Goal: Information Seeking & Learning: Learn about a topic

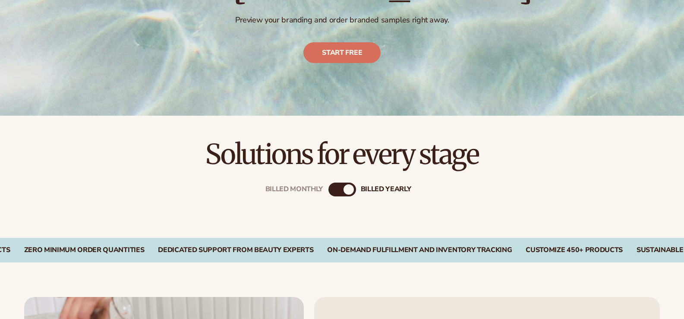
scroll to position [172, 0]
click at [336, 187] on div "Billed Monthly" at bounding box center [333, 189] width 10 height 10
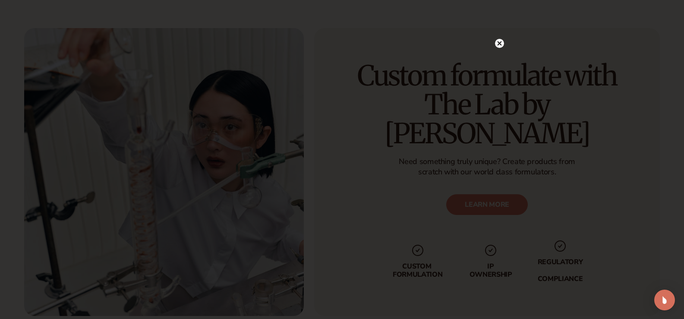
scroll to position [1070, 0]
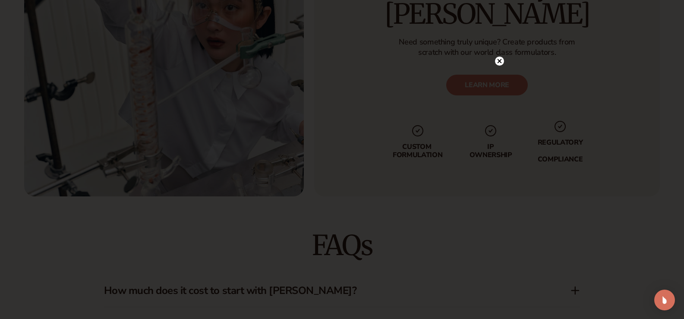
click at [496, 60] on circle at bounding box center [499, 60] width 9 height 9
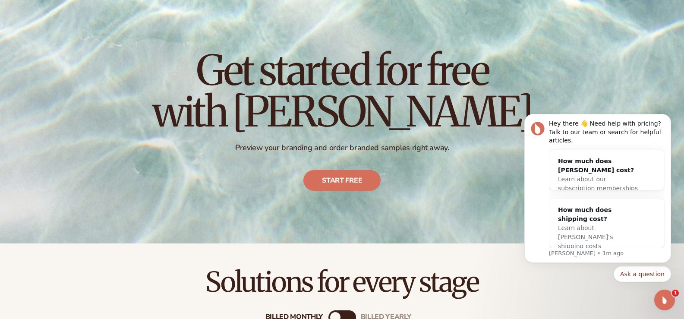
scroll to position [0, 0]
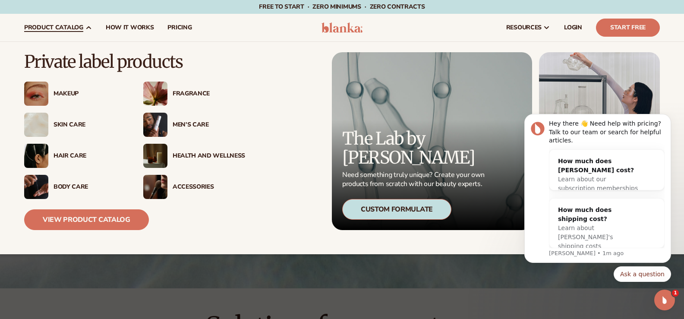
click at [183, 92] on div "Fragrance" at bounding box center [208, 93] width 72 height 7
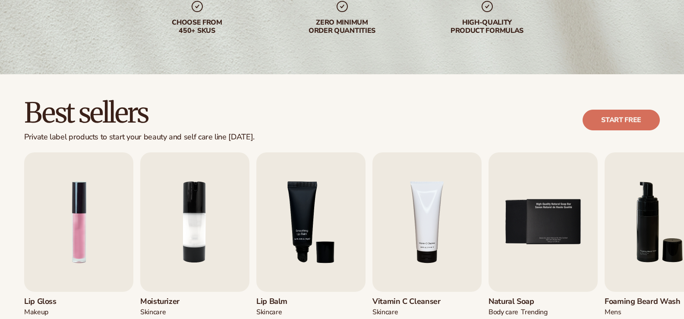
scroll to position [216, 0]
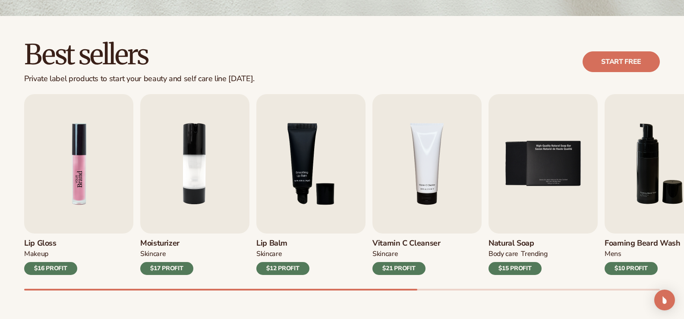
click at [63, 169] on img "1 / 9" at bounding box center [78, 163] width 109 height 139
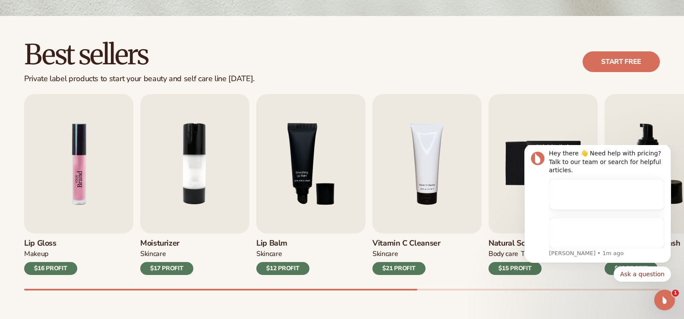
scroll to position [0, 0]
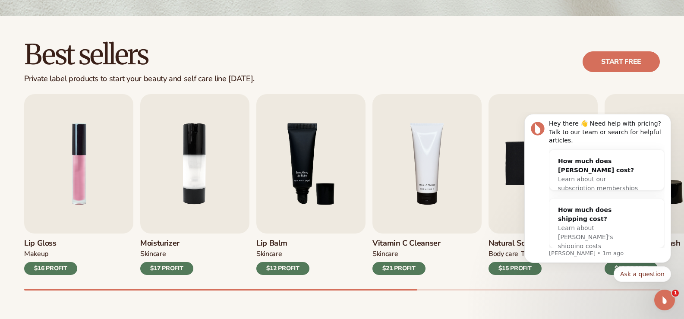
click at [51, 241] on h3 "Lip Gloss" at bounding box center [50, 242] width 53 height 9
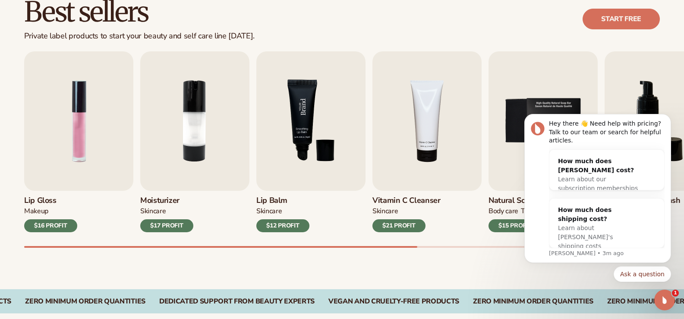
scroll to position [259, 0]
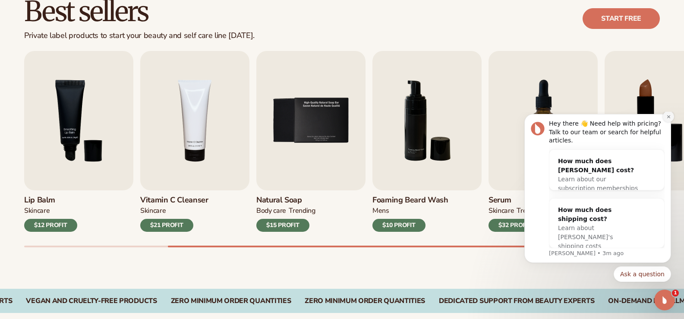
click at [669, 120] on button "Dismiss notification" at bounding box center [667, 116] width 11 height 11
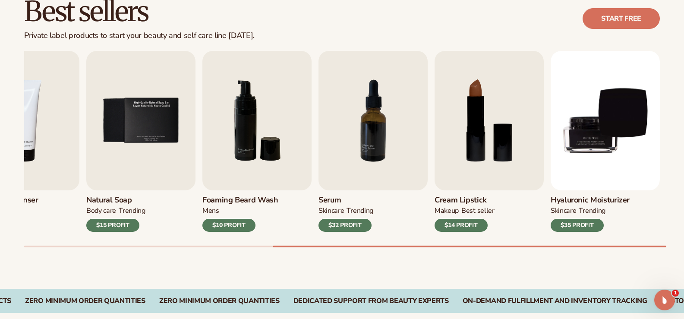
click at [609, 198] on h3 "Hyaluronic moisturizer" at bounding box center [589, 199] width 79 height 9
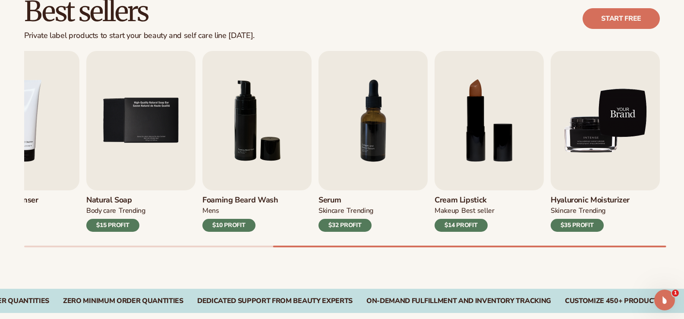
click at [591, 129] on img "9 / 9" at bounding box center [604, 120] width 109 height 139
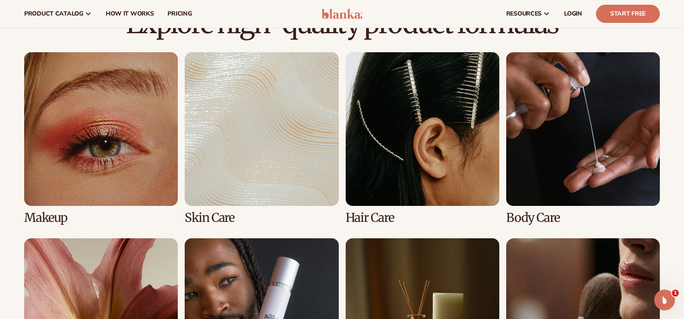
scroll to position [586, 0]
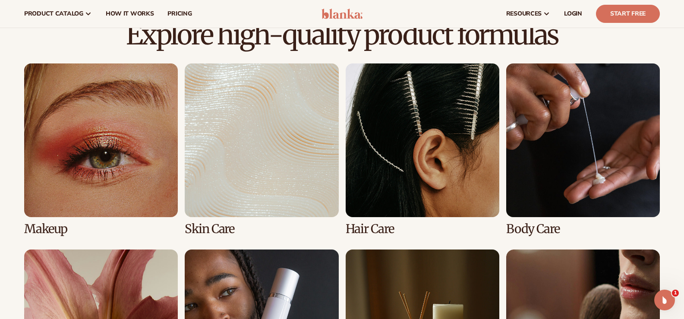
click at [375, 130] on link "3 / 8" at bounding box center [422, 149] width 154 height 172
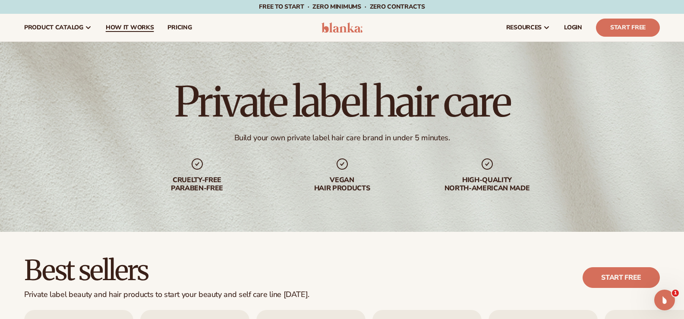
click at [144, 26] on span "How It Works" at bounding box center [130, 27] width 48 height 7
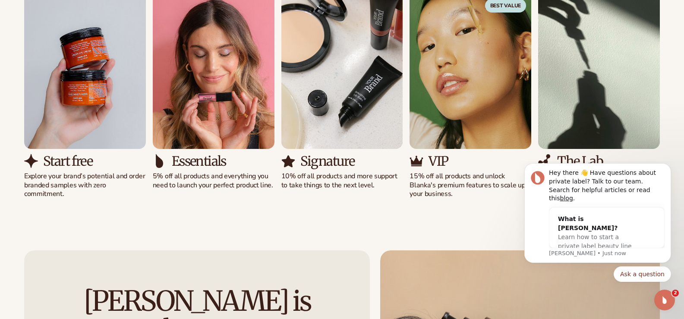
scroll to position [647, 0]
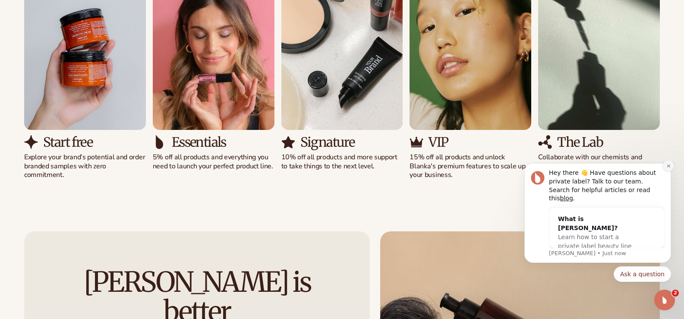
click at [666, 168] on icon "Dismiss notification" at bounding box center [668, 165] width 5 height 5
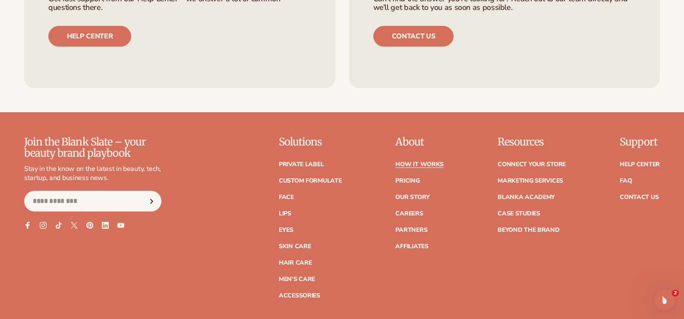
scroll to position [1941, 0]
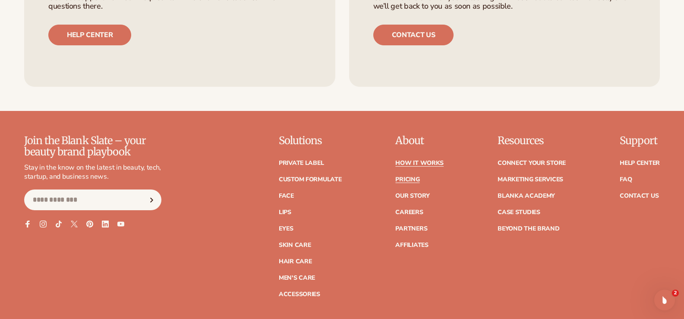
click at [405, 182] on link "Pricing" at bounding box center [407, 179] width 24 height 6
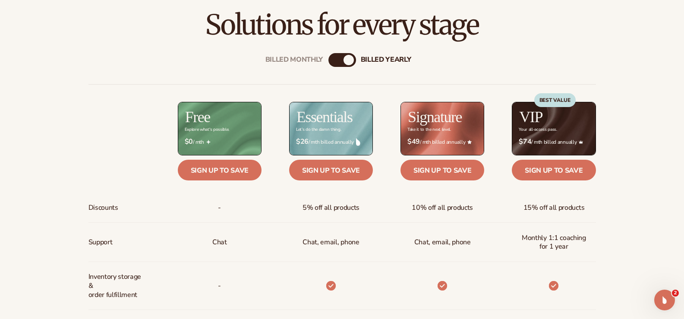
click at [340, 61] on div "Billed Monthly billed Yearly" at bounding box center [342, 60] width 28 height 14
click at [287, 60] on div "Billed Monthly" at bounding box center [294, 60] width 58 height 8
click at [343, 60] on div "Billed Monthly billed Yearly" at bounding box center [342, 60] width 28 height 14
click at [374, 60] on div "billed Yearly" at bounding box center [386, 60] width 50 height 8
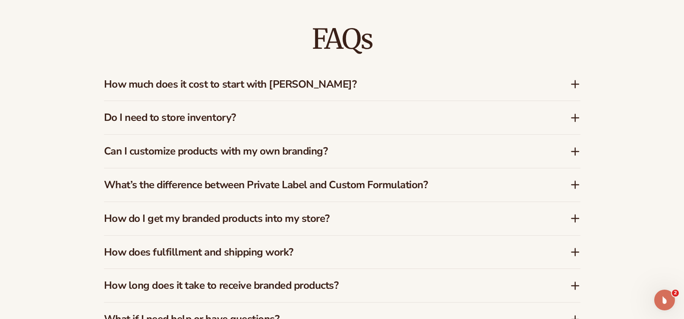
scroll to position [1294, 0]
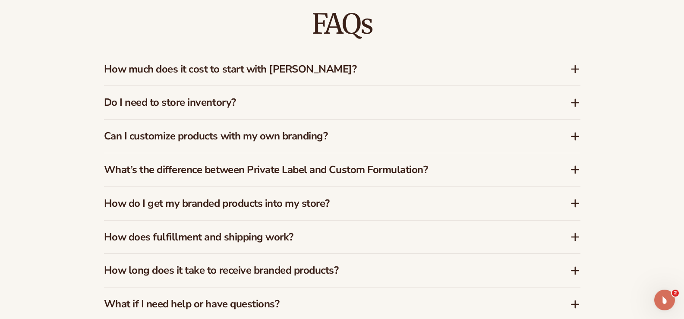
click at [575, 103] on icon at bounding box center [575, 102] width 0 height 7
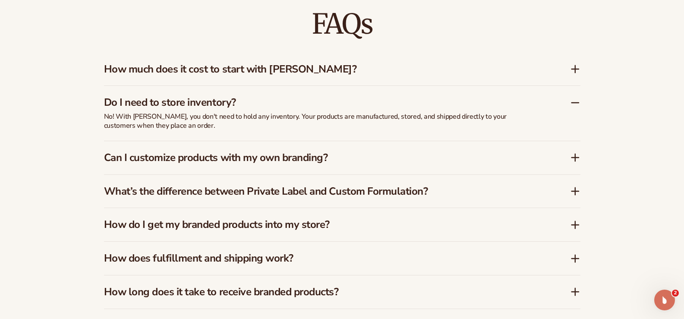
click at [575, 103] on icon at bounding box center [575, 102] width 10 height 10
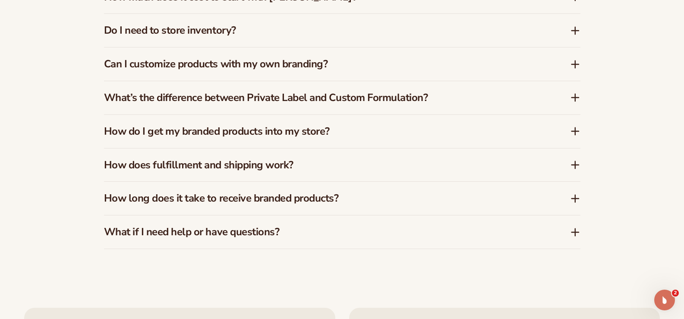
scroll to position [1380, 0]
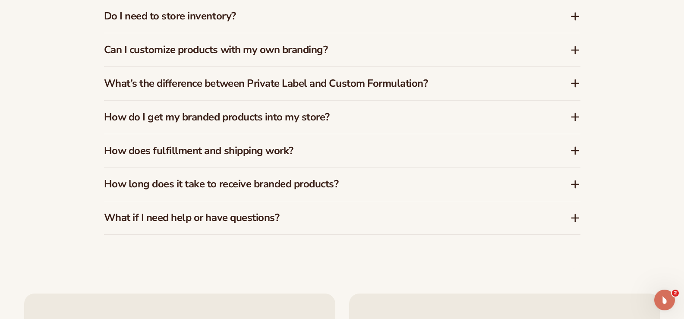
click at [581, 79] on div "FAQs How much does it cost to start with Blanka? Blanka offers a free plan so y…" at bounding box center [342, 79] width 524 height 380
click at [574, 82] on icon at bounding box center [575, 83] width 10 height 10
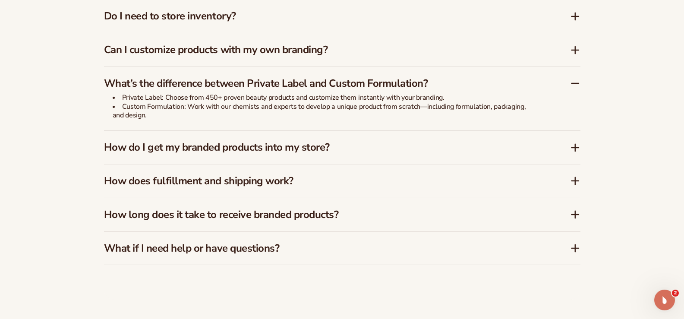
click at [576, 147] on icon at bounding box center [574, 147] width 7 height 0
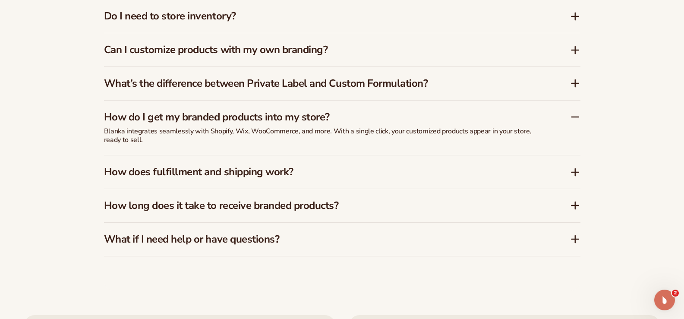
click at [573, 170] on icon at bounding box center [575, 172] width 10 height 10
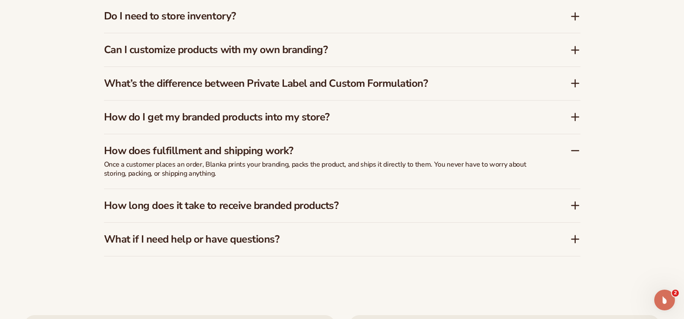
click at [573, 170] on div "How does fulfillment and shipping work? Once a customer places an order, Blanka…" at bounding box center [342, 161] width 476 height 54
click at [574, 152] on icon at bounding box center [575, 150] width 10 height 10
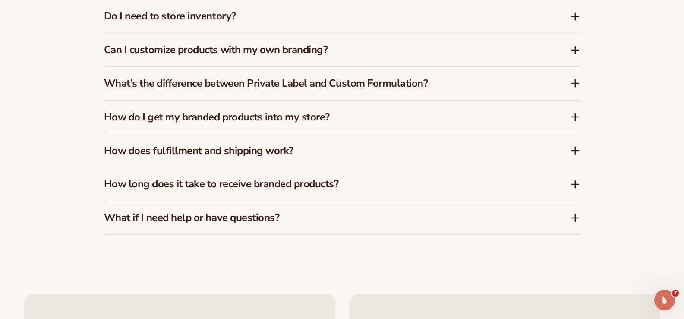
click at [574, 185] on icon at bounding box center [575, 184] width 10 height 10
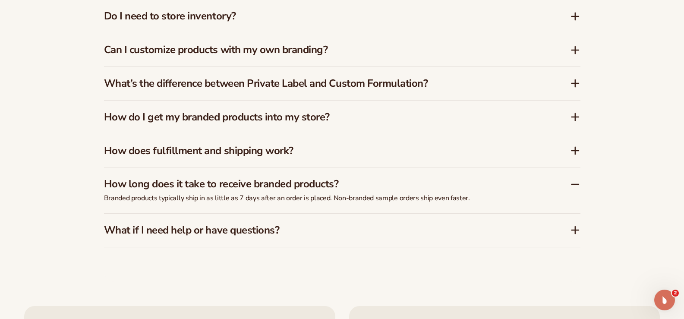
click at [575, 185] on icon at bounding box center [575, 184] width 10 height 10
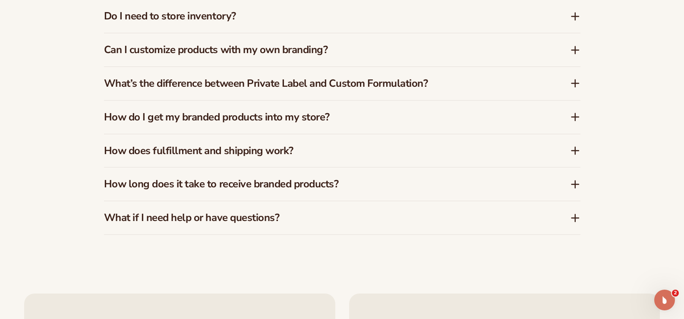
click at [574, 184] on icon at bounding box center [574, 184] width 7 height 0
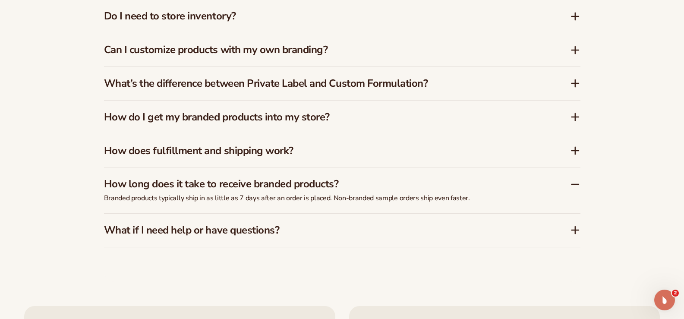
scroll to position [1423, 0]
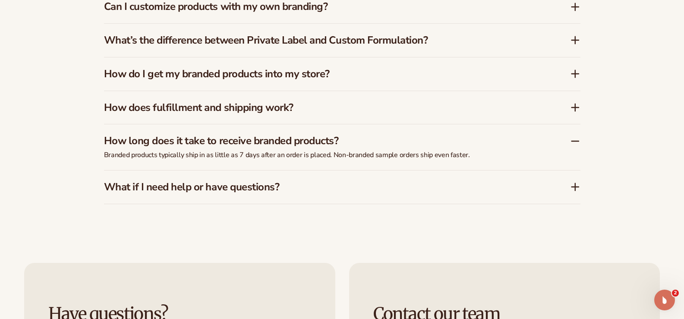
click at [574, 187] on icon at bounding box center [574, 187] width 7 height 0
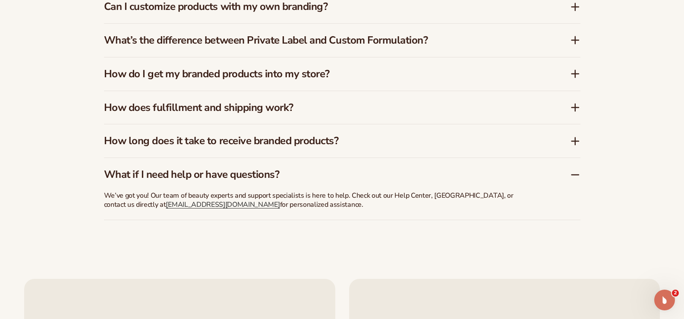
click at [575, 109] on icon at bounding box center [575, 107] width 0 height 7
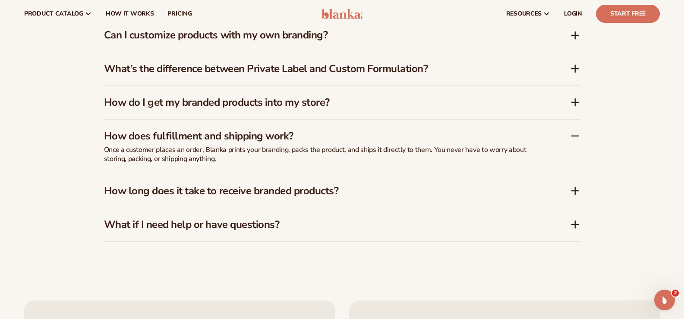
scroll to position [1380, 0]
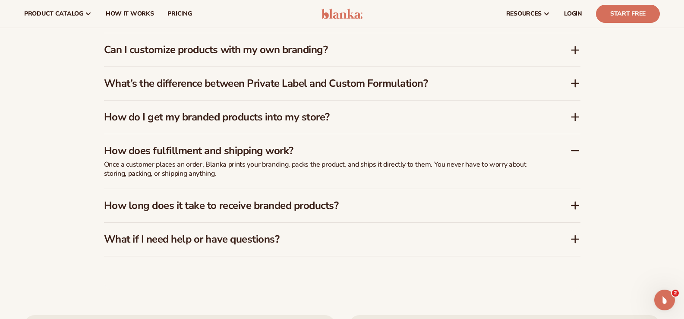
click at [575, 116] on icon at bounding box center [575, 116] width 0 height 7
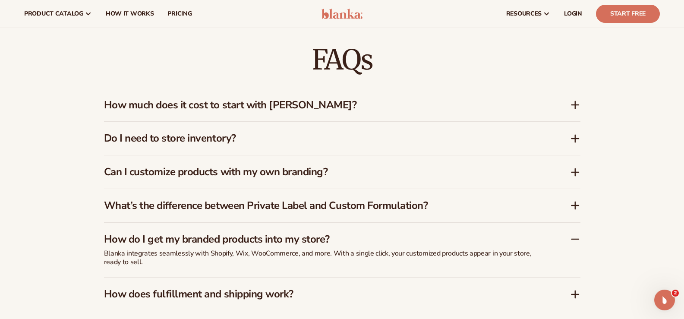
scroll to position [1251, 0]
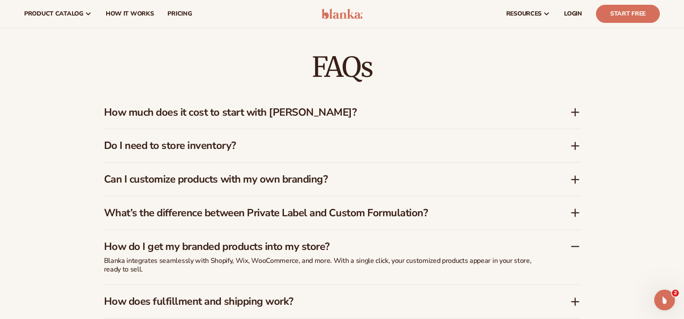
click at [574, 147] on icon at bounding box center [575, 146] width 10 height 10
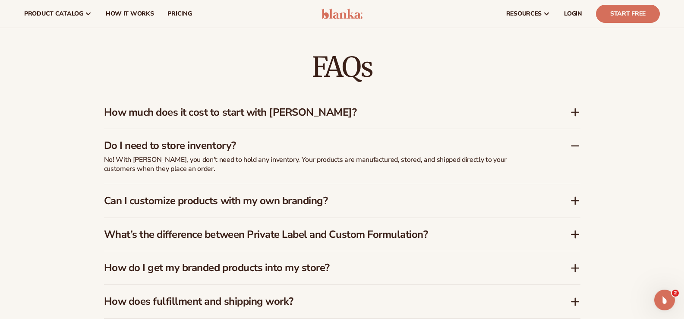
click at [574, 147] on icon at bounding box center [575, 146] width 10 height 10
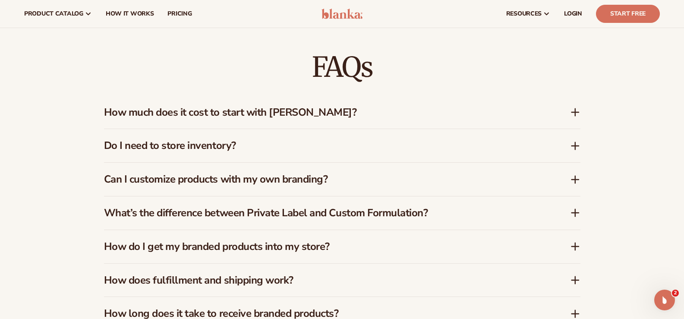
click at [574, 147] on icon at bounding box center [575, 146] width 10 height 10
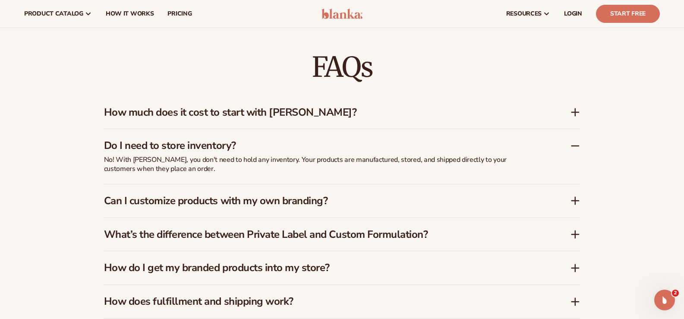
click at [574, 147] on icon at bounding box center [575, 146] width 10 height 10
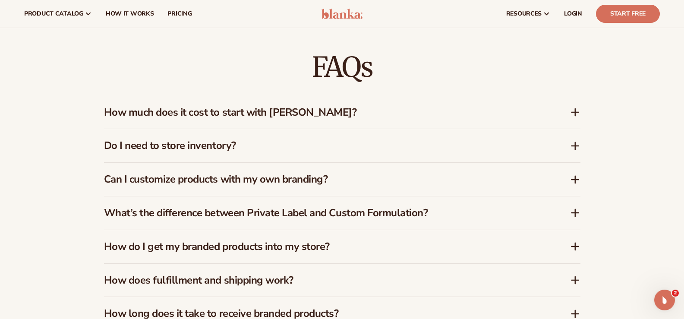
click at [575, 147] on icon at bounding box center [575, 145] width 0 height 7
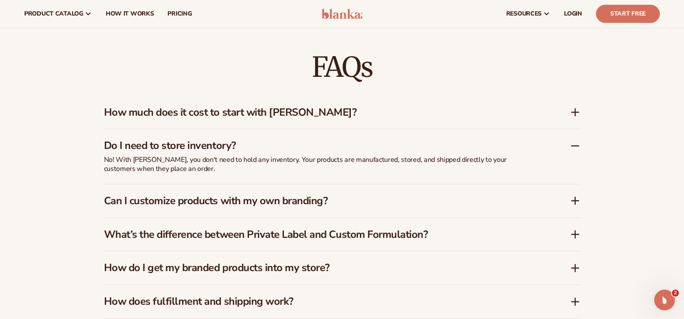
click at [574, 146] on icon at bounding box center [574, 146] width 7 height 0
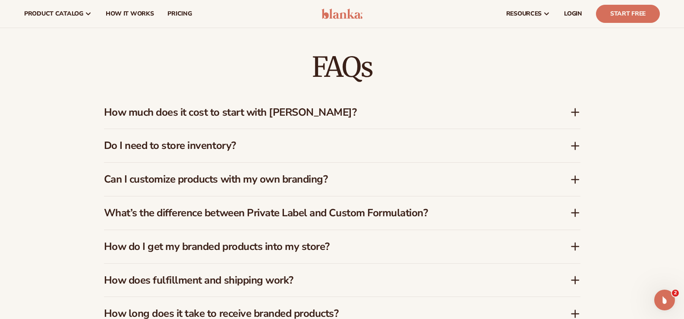
click at [574, 146] on icon at bounding box center [574, 146] width 7 height 0
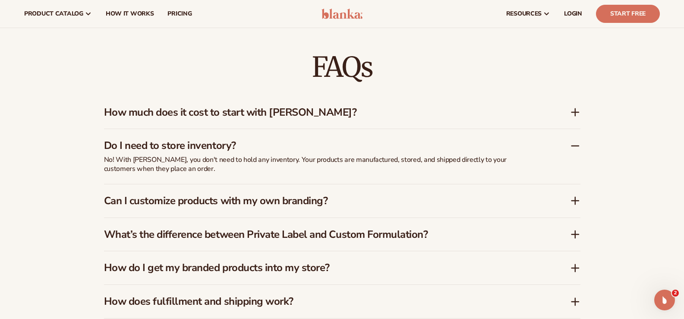
click at [574, 146] on icon at bounding box center [575, 146] width 10 height 10
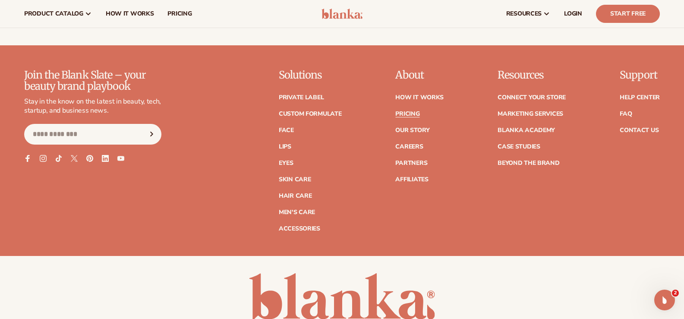
scroll to position [1812, 0]
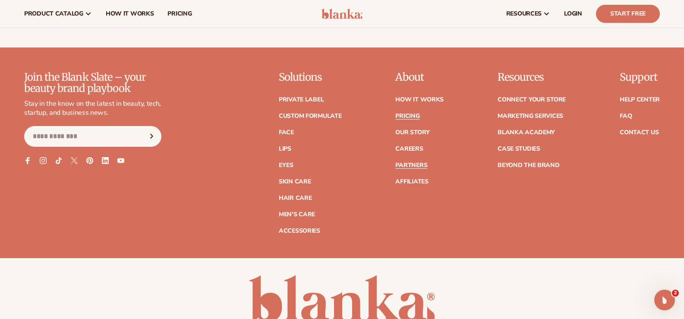
click at [413, 164] on link "Partners" at bounding box center [411, 165] width 32 height 6
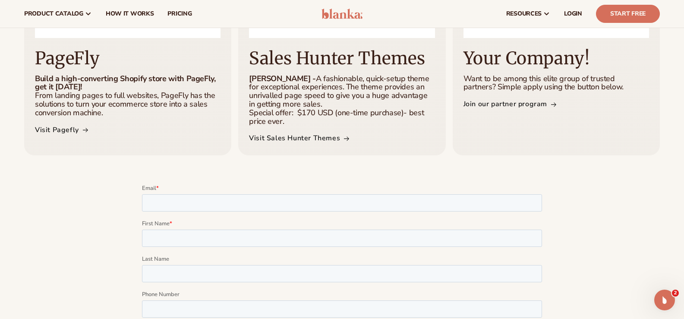
scroll to position [688, 0]
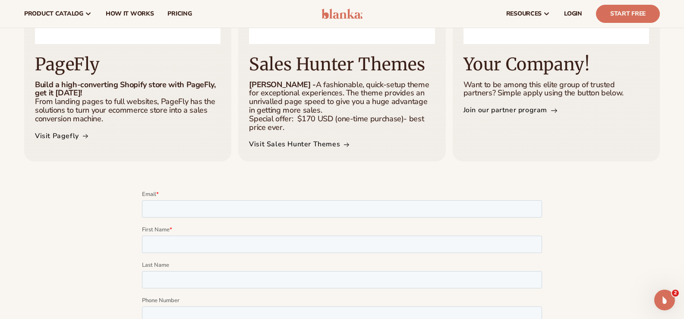
click at [504, 111] on link "Join our partner program" at bounding box center [509, 110] width 92 height 13
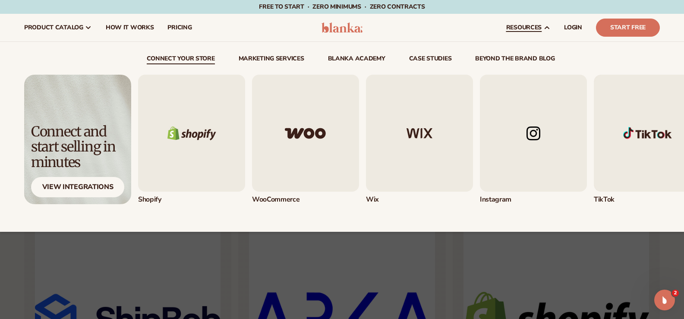
click at [273, 150] on img "2 / 5" at bounding box center [305, 133] width 107 height 117
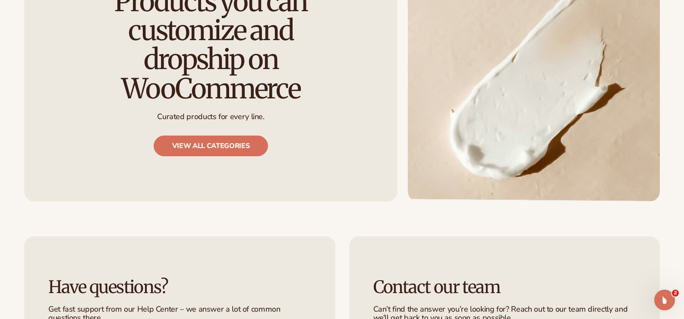
scroll to position [819, 0]
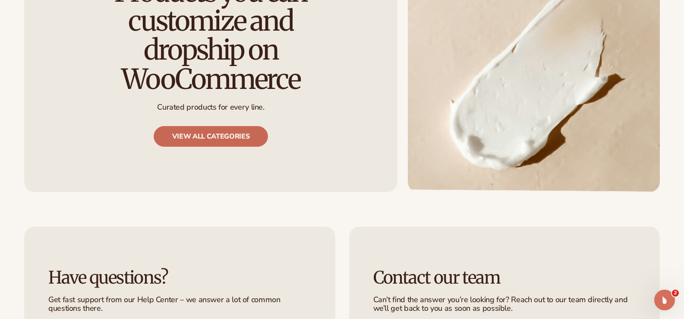
click at [235, 126] on link "View all categories" at bounding box center [211, 136] width 115 height 21
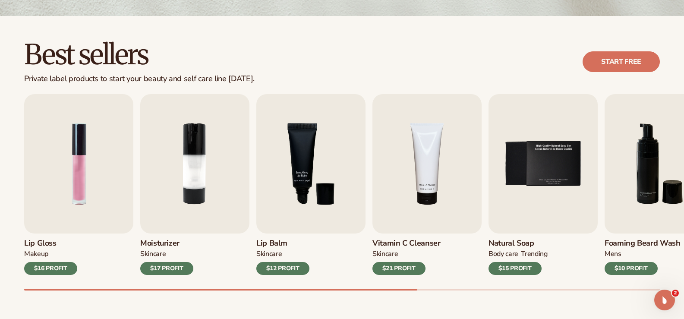
scroll to position [259, 0]
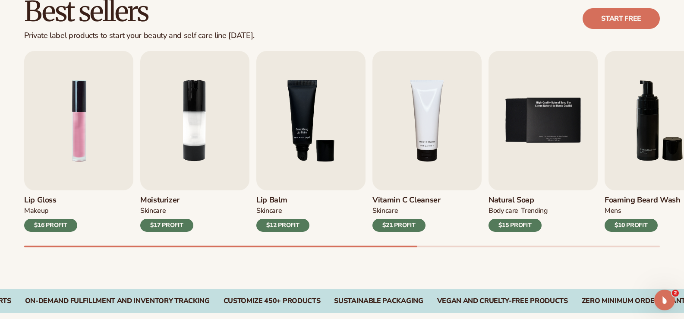
click at [264, 261] on div "Best sellers Private label products to start your beauty and self care line [DA…" at bounding box center [342, 131] width 684 height 316
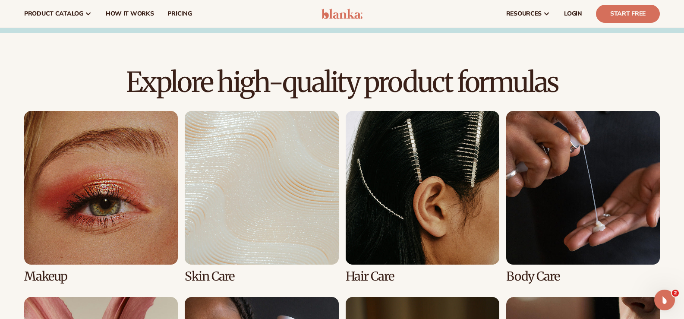
scroll to position [538, 0]
